Goal: Feedback & Contribution: Submit feedback/report problem

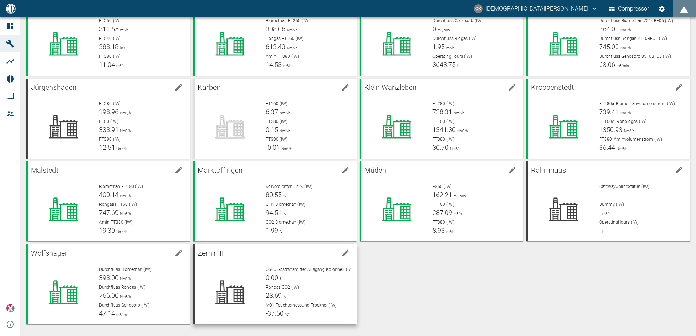
scroll to position [17, 0]
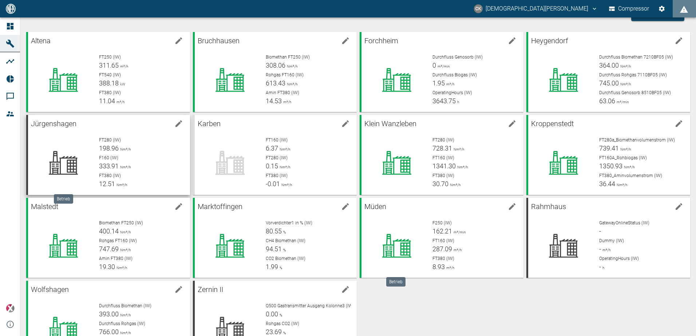
click at [78, 145] on div at bounding box center [63, 163] width 59 height 52
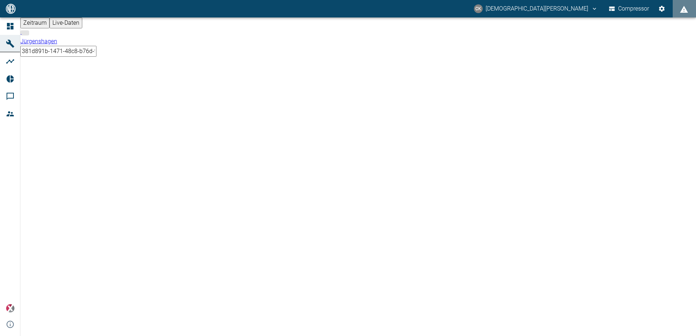
type input "2min"
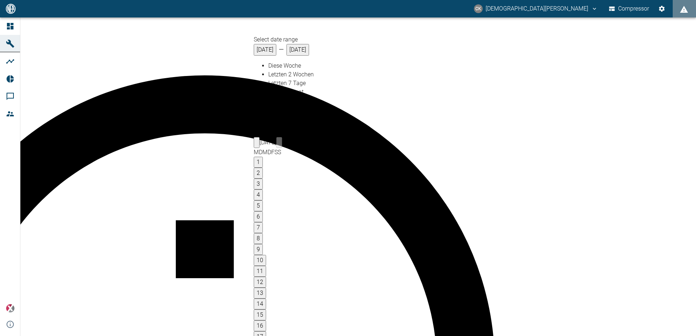
type input "[DATE]"
type input "10min"
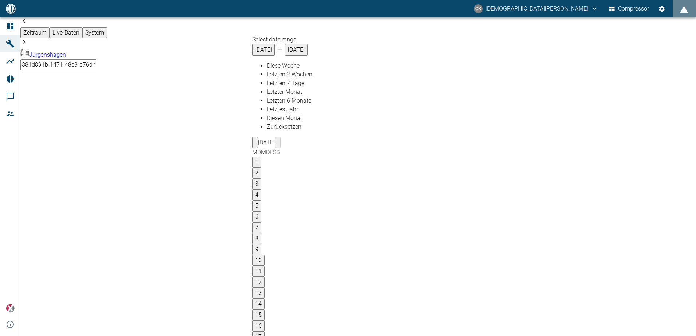
type input "[DATE]"
type input "2min"
type input "[DATE]"
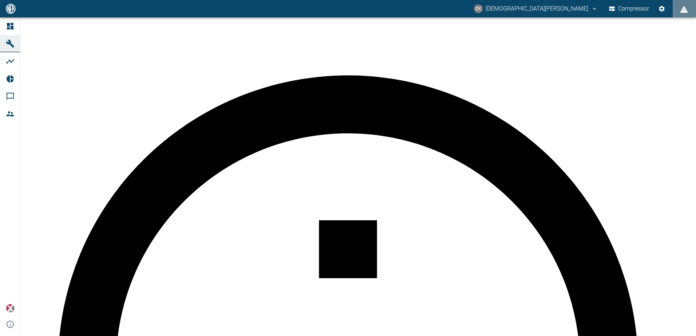
scroll to position [73, 0]
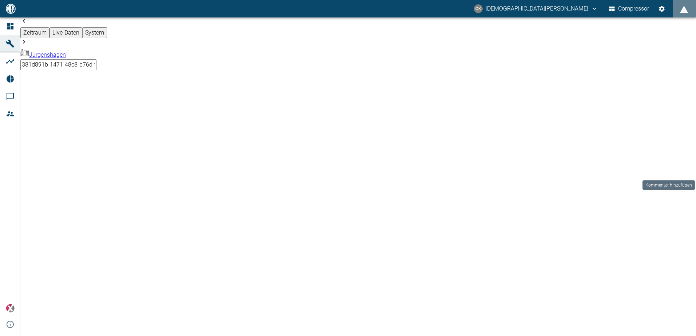
type textarea "009-094 - Elektrische Probleme am Tischkühler, FU oder ab Bauteil defekt"
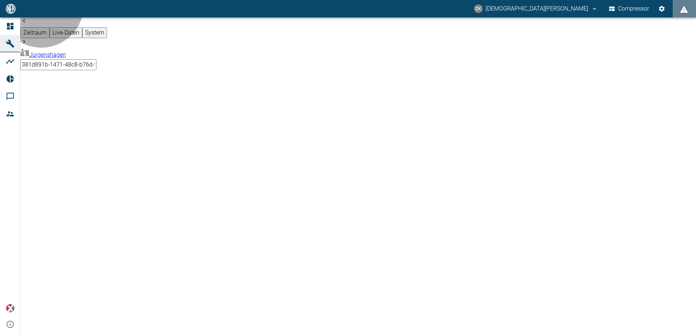
click at [74, 28] on body "CK [PERSON_NAME] Compressor Dashboard Maschinen Analysen Reports Kommentare Mit…" at bounding box center [348, 168] width 696 height 336
type input "e9731f2b-3ac7-4cb6-9b2a-632822ff81b9"
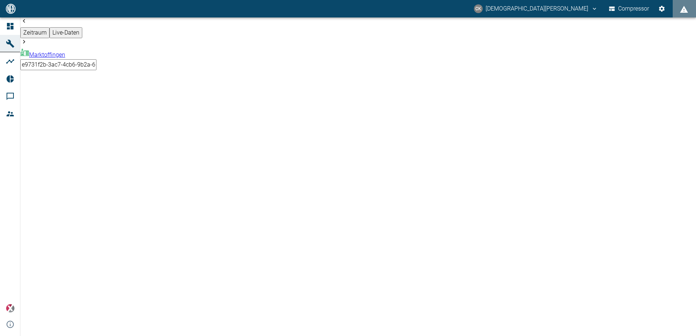
type input "[DATE]"
type input "1sec"
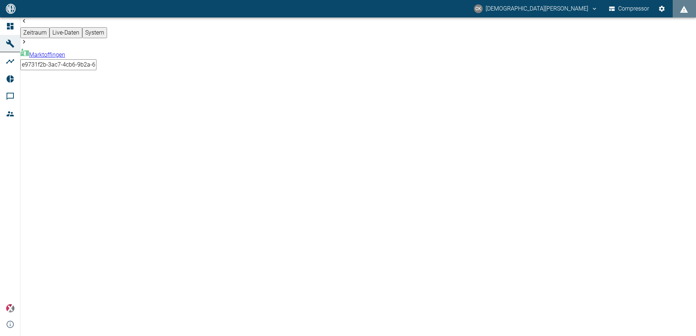
type textarea "Abschaltung BGEA / Arbeiten Gaswarnanlage !?"
